Goal: Task Accomplishment & Management: Manage account settings

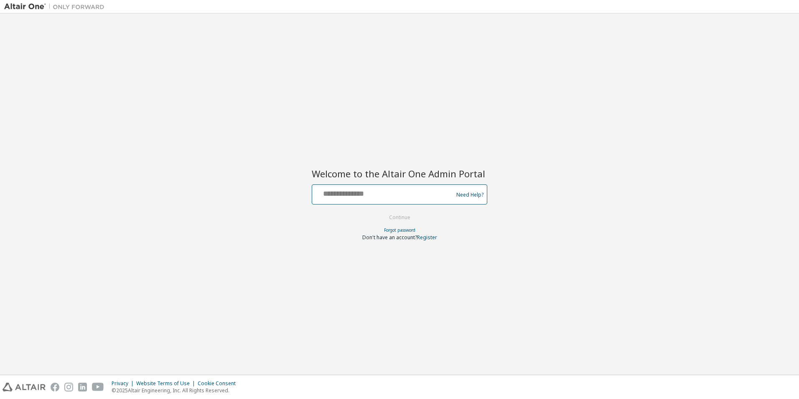
click at [349, 194] on input "text" at bounding box center [384, 192] width 137 height 12
click at [380, 211] on button "Continue" at bounding box center [399, 217] width 39 height 13
type input "**********"
